Goal: Use online tool/utility

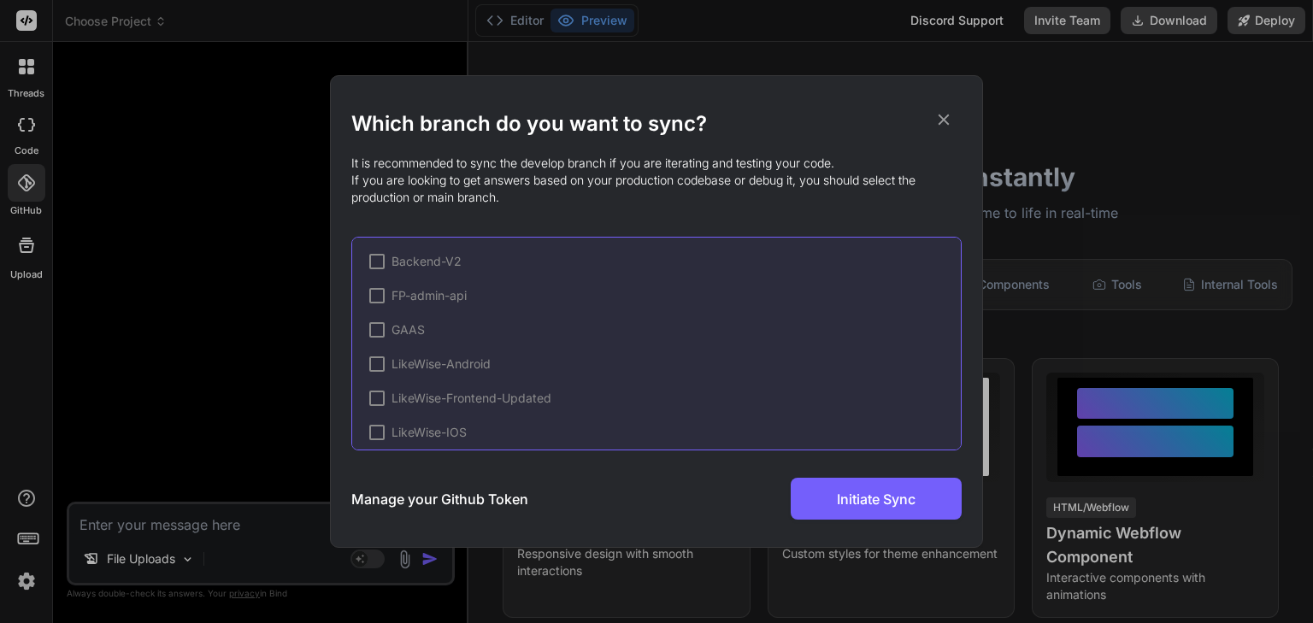
scroll to position [971, 0]
click at [946, 115] on icon at bounding box center [943, 119] width 19 height 19
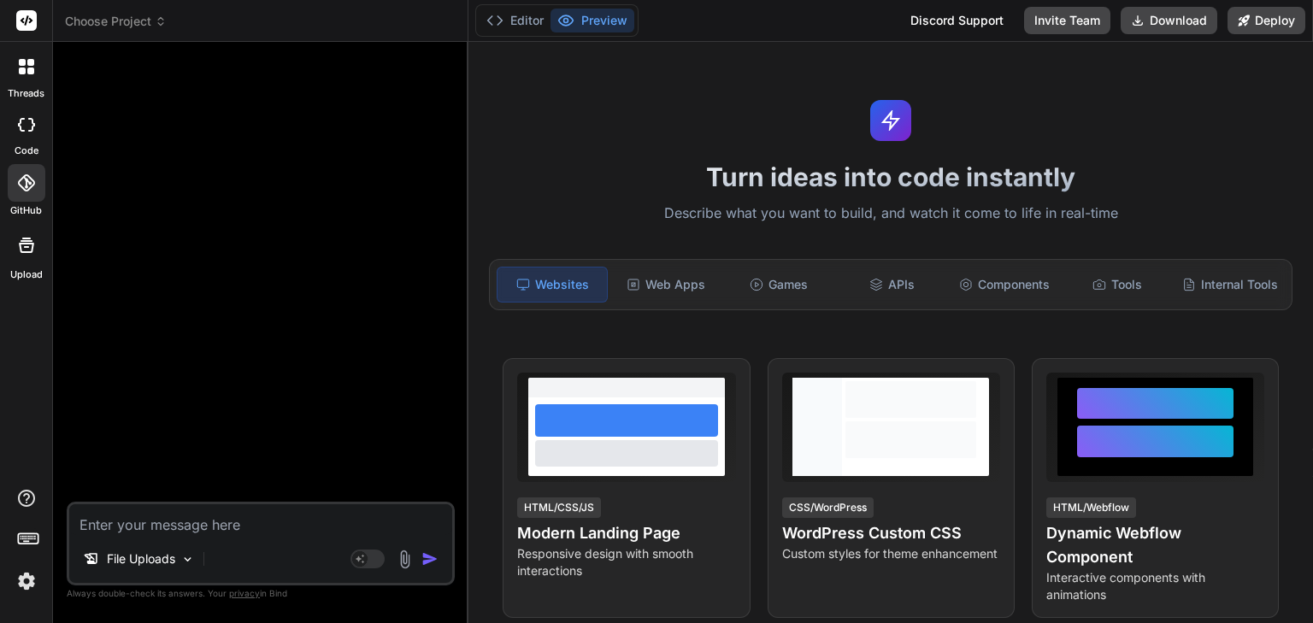
click at [254, 547] on div "File Uploads" at bounding box center [260, 562] width 383 height 41
click at [291, 528] on textarea at bounding box center [260, 519] width 383 height 31
click at [251, 524] on textarea at bounding box center [260, 519] width 383 height 31
click at [189, 559] on img at bounding box center [187, 559] width 15 height 15
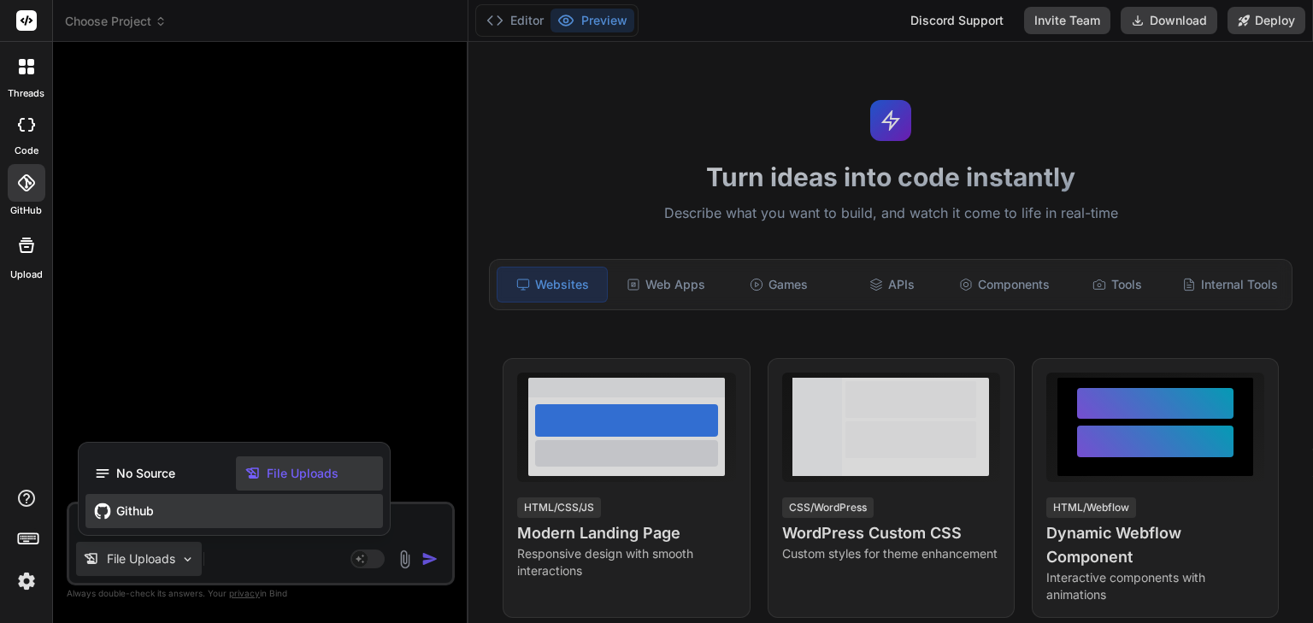
click at [168, 518] on div "Github" at bounding box center [233, 511] width 297 height 34
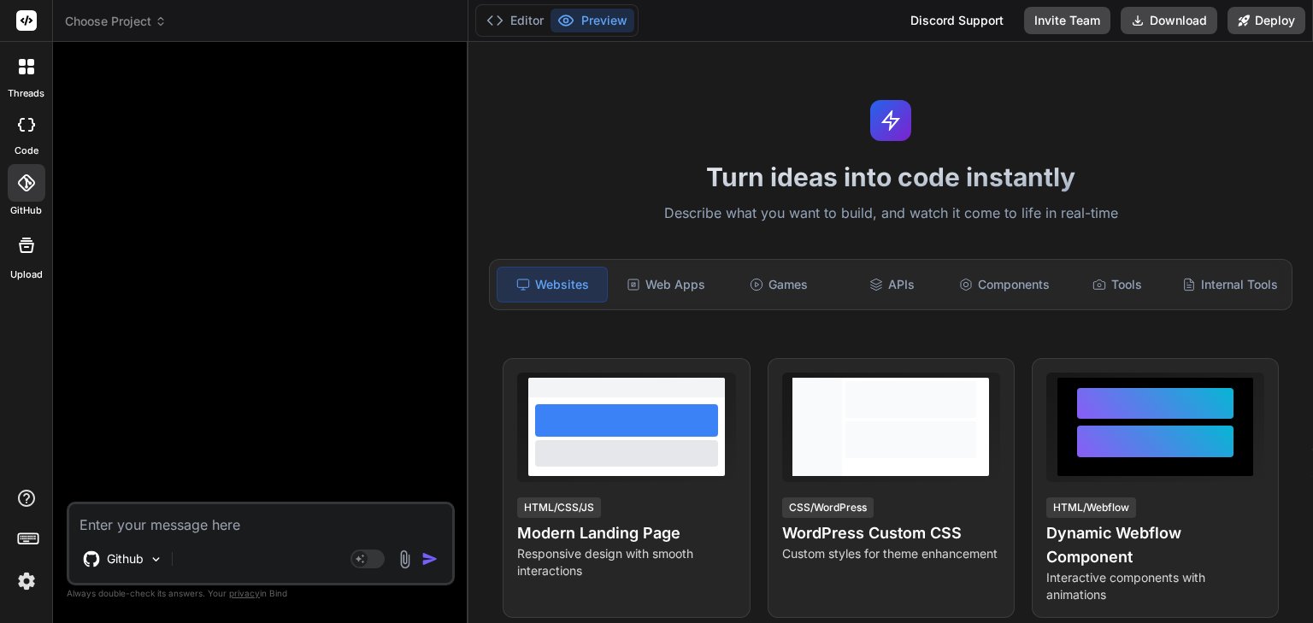
click at [37, 191] on div at bounding box center [27, 183] width 38 height 38
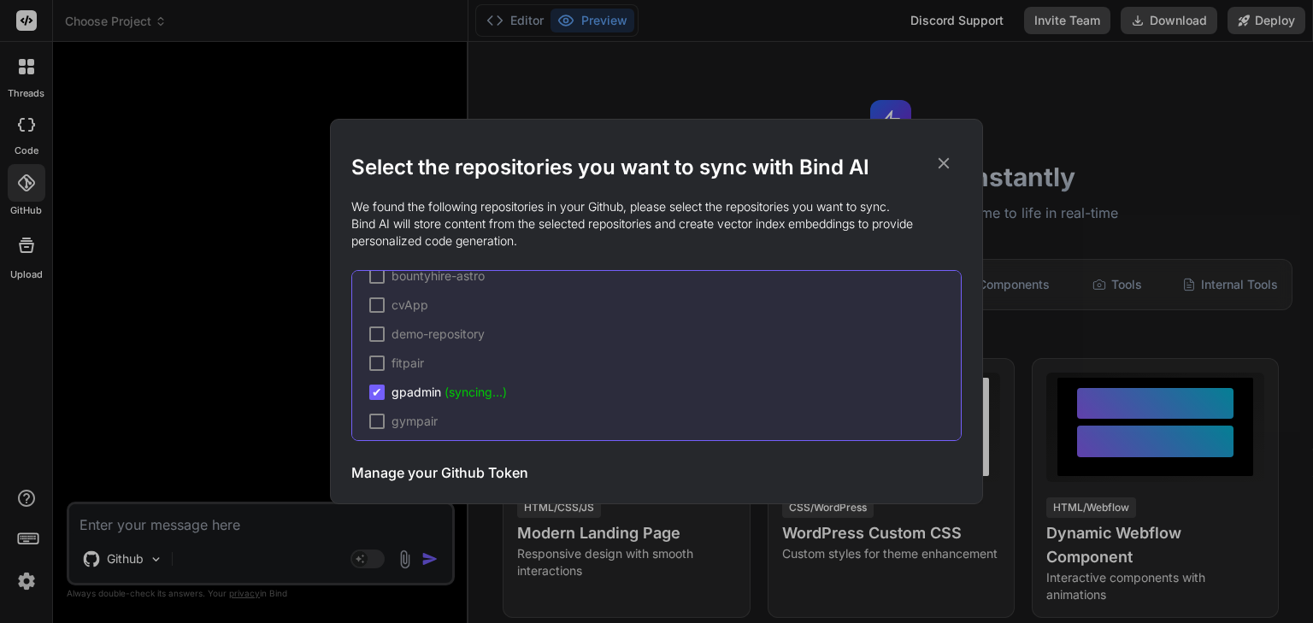
scroll to position [543, 0]
click at [942, 161] on icon at bounding box center [943, 163] width 11 height 11
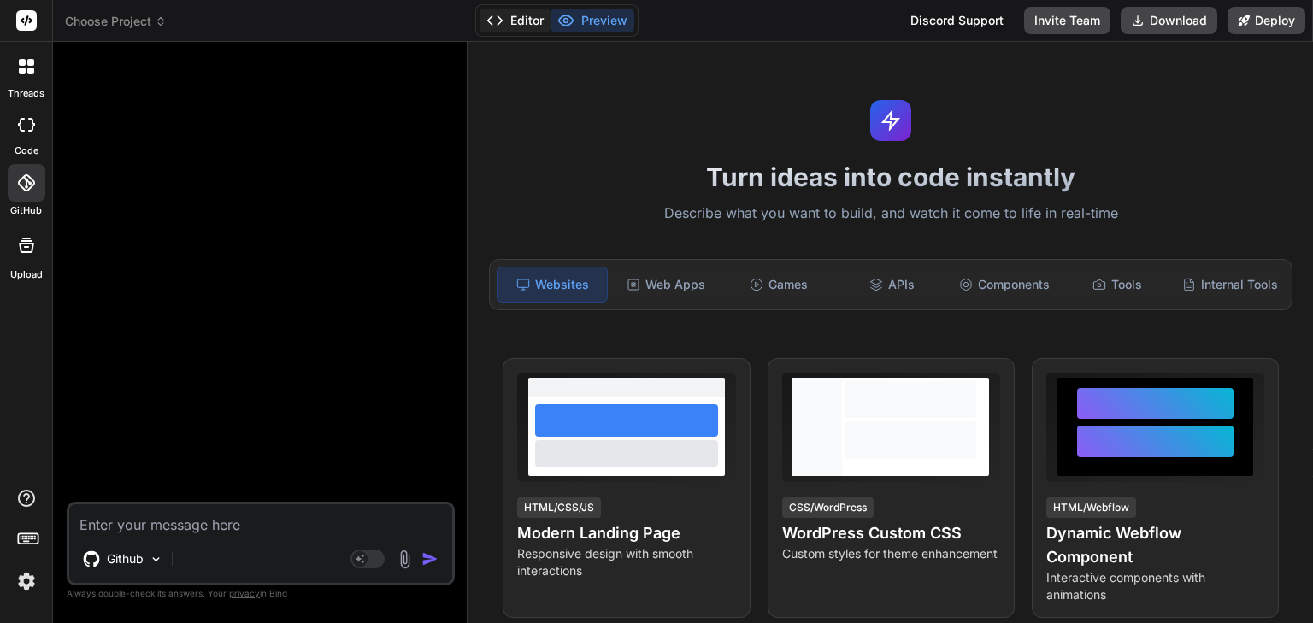
click at [531, 25] on button "Editor" at bounding box center [514, 21] width 71 height 24
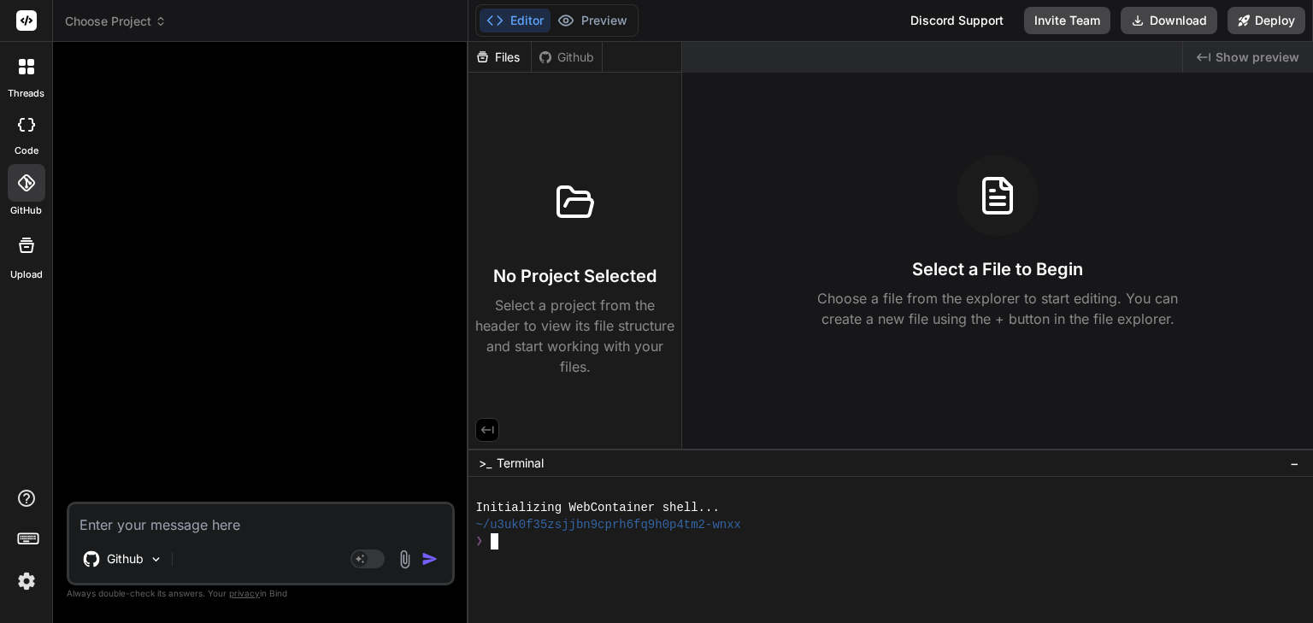
click at [653, 556] on div at bounding box center [880, 557] width 811 height 16
click at [32, 79] on div at bounding box center [27, 67] width 36 height 36
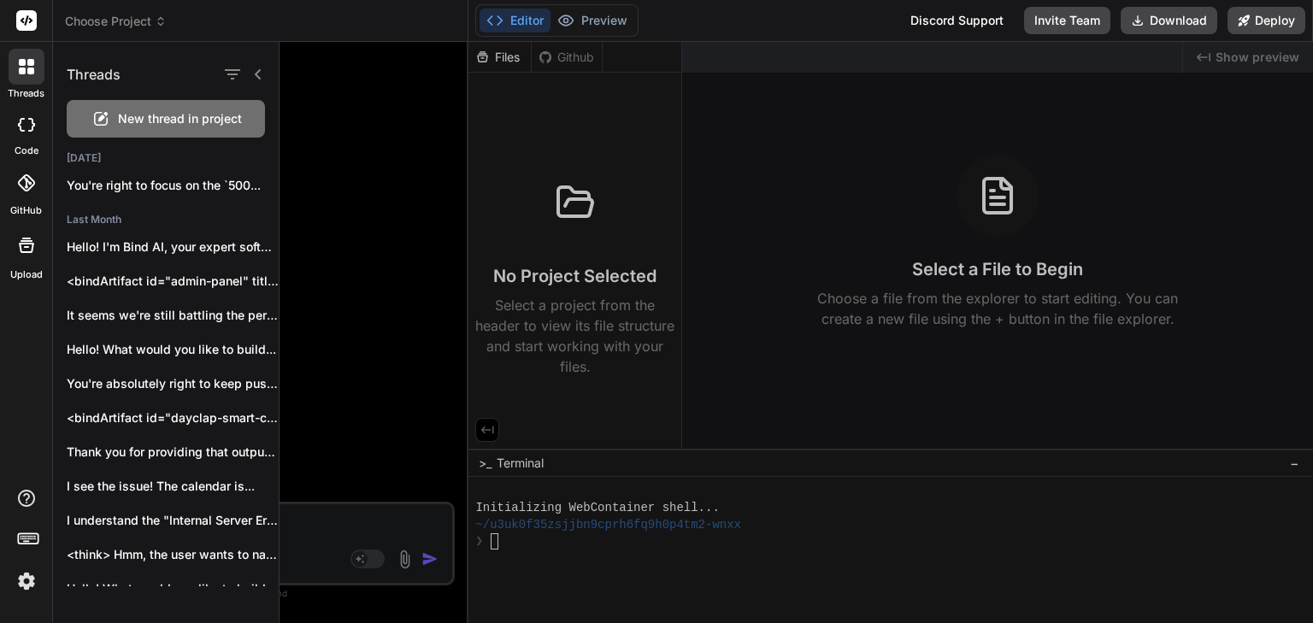
click at [29, 134] on div at bounding box center [27, 125] width 38 height 34
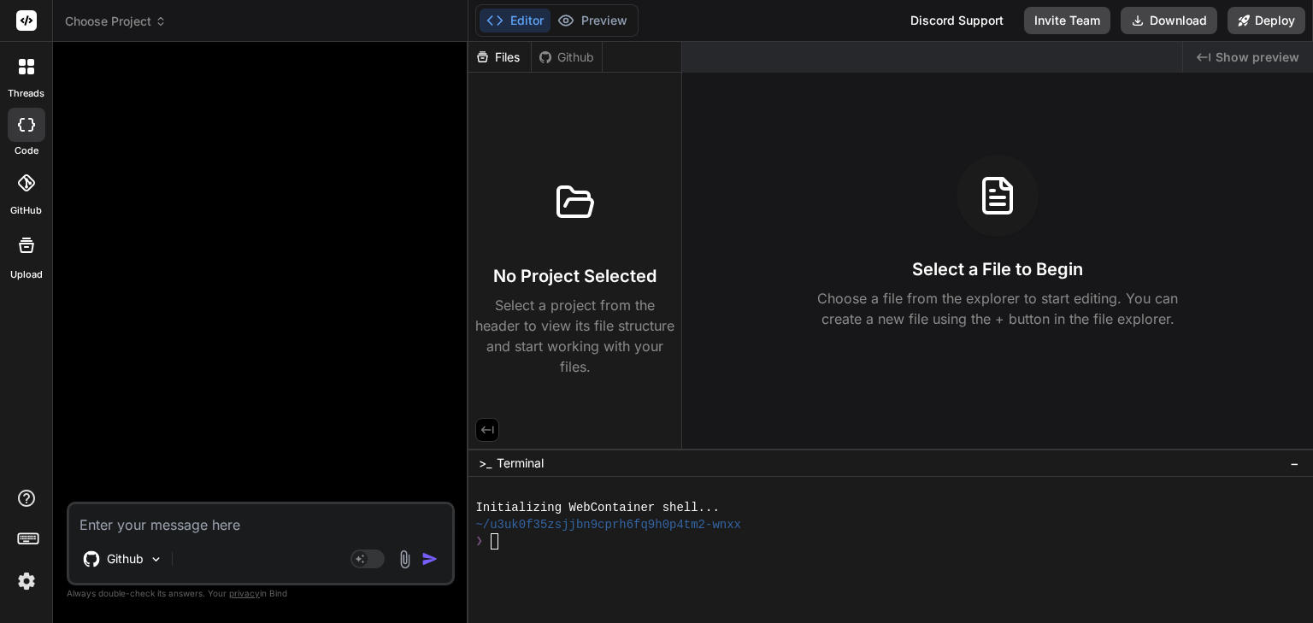
type textarea "x"
click at [32, 181] on icon at bounding box center [26, 182] width 17 height 17
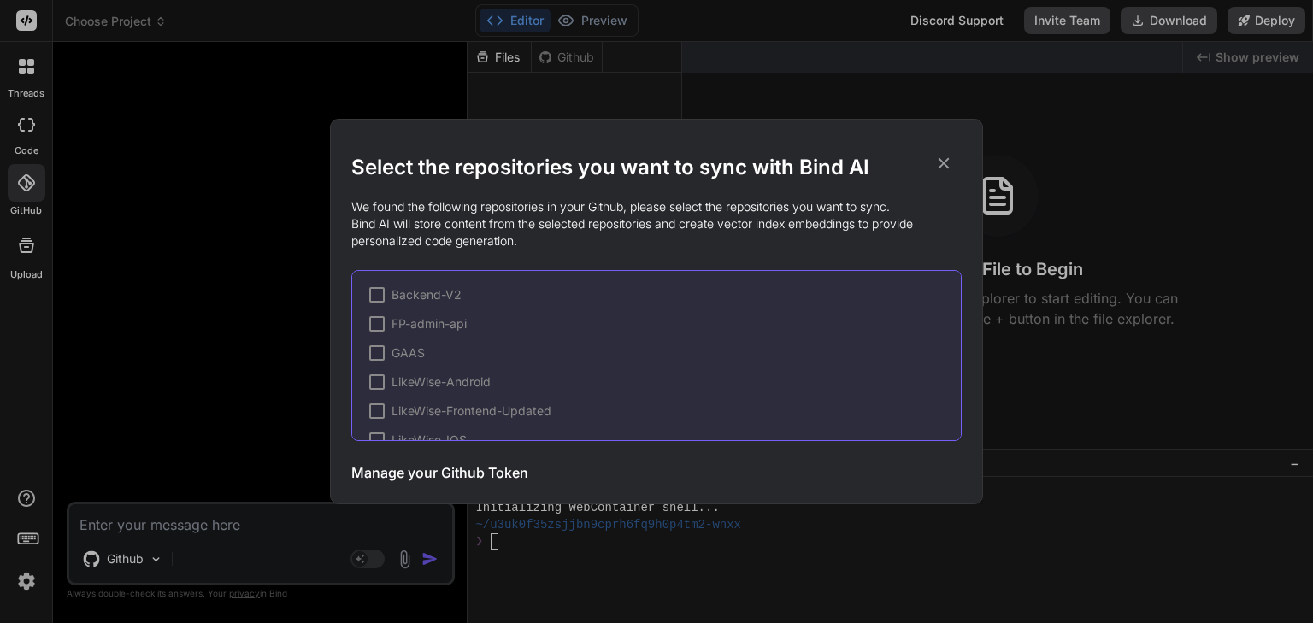
click at [947, 167] on icon at bounding box center [943, 163] width 11 height 11
